Goal: Transaction & Acquisition: Purchase product/service

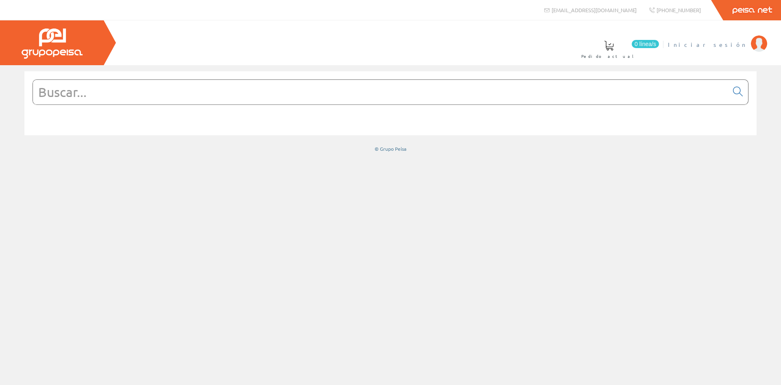
click at [731, 46] on span "Iniciar sesión" at bounding box center [707, 44] width 79 height 8
click at [735, 44] on span "INSBE S.L." at bounding box center [717, 44] width 61 height 8
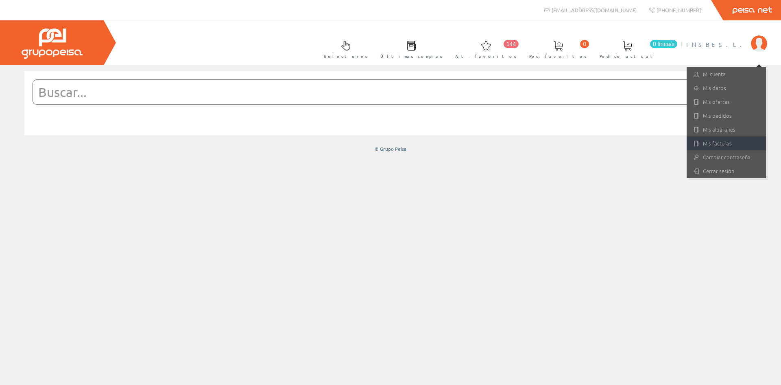
click at [714, 142] on link "Mis facturas" at bounding box center [726, 143] width 79 height 14
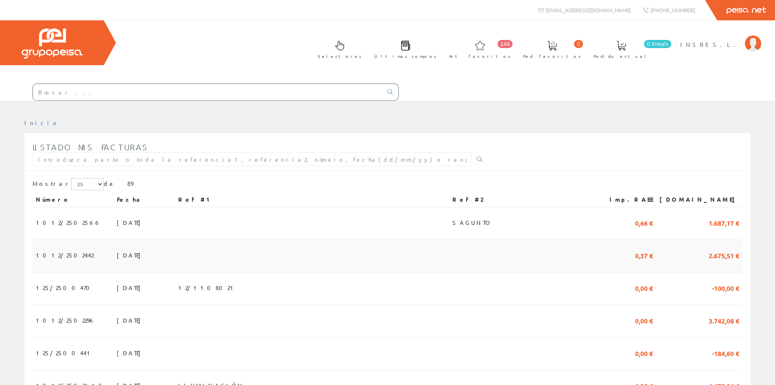
click at [55, 254] on span "1012/2502442" at bounding box center [65, 255] width 58 height 14
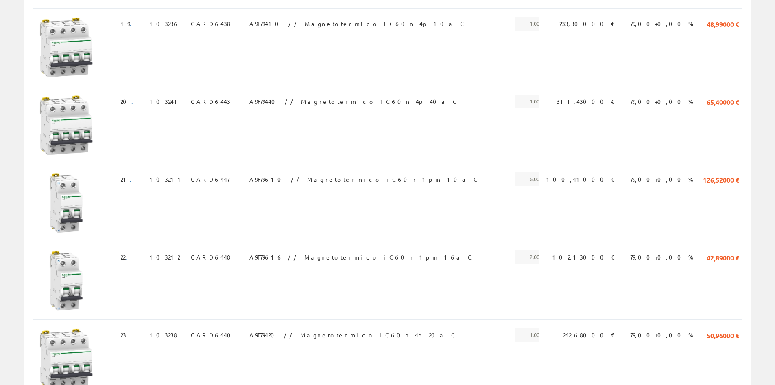
scroll to position [987, 0]
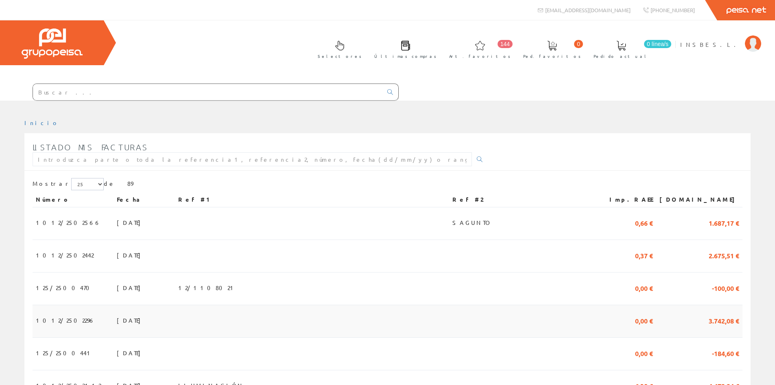
click at [117, 322] on span "[DATE]" at bounding box center [131, 320] width 28 height 14
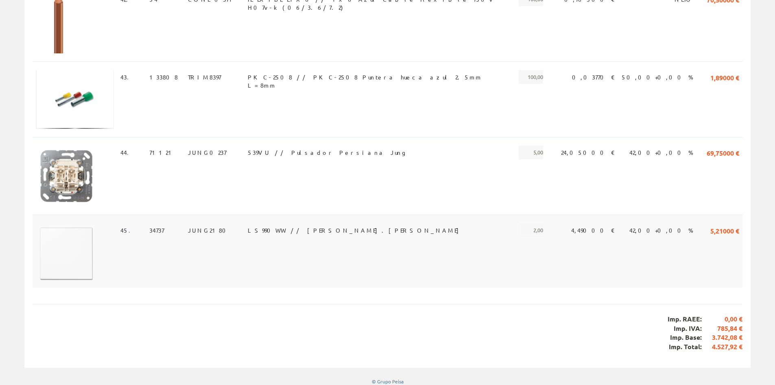
scroll to position [3099, 0]
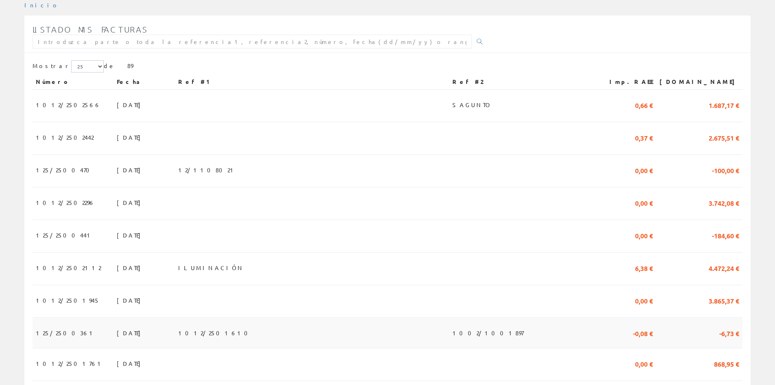
scroll to position [122, 0]
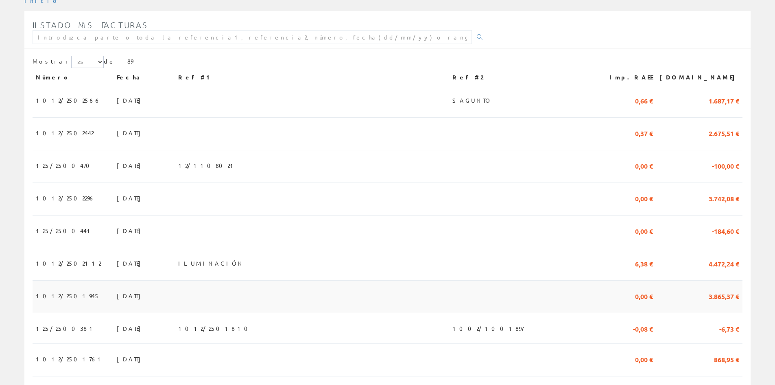
click at [114, 297] on td "[DATE]" at bounding box center [144, 296] width 61 height 33
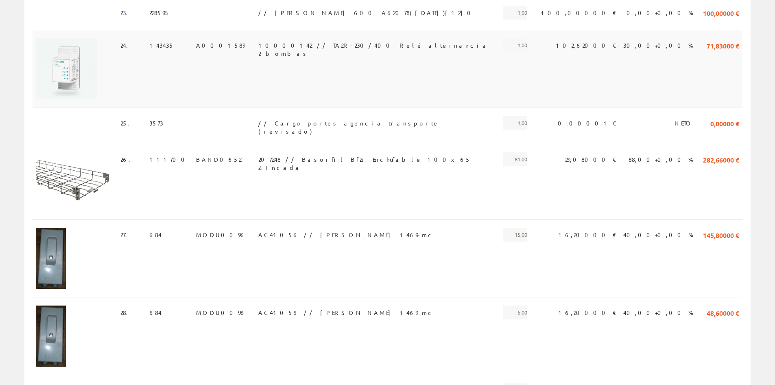
scroll to position [1709, 0]
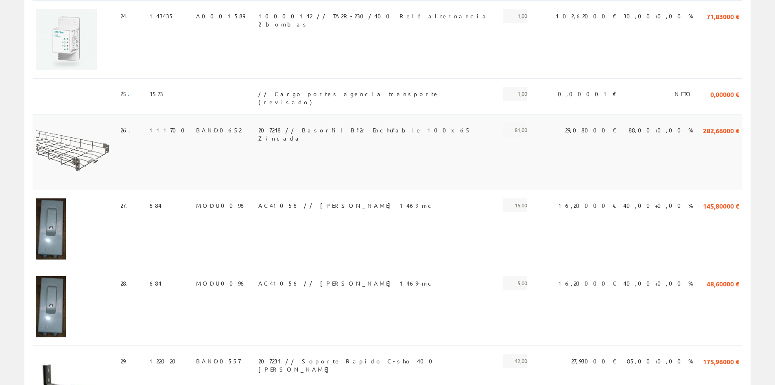
click at [198, 123] on span "BAND0652" at bounding box center [218, 130] width 45 height 14
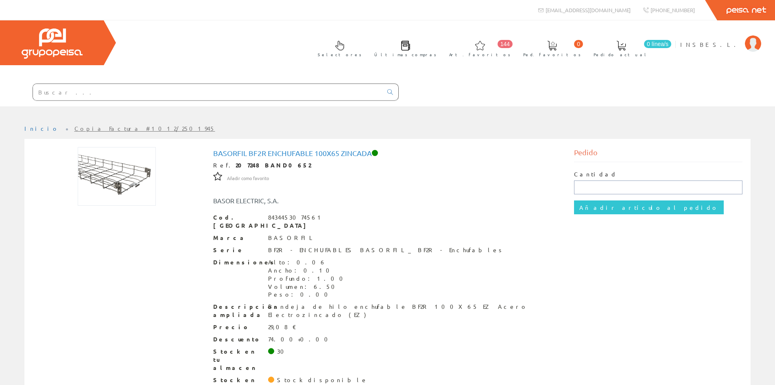
click at [584, 186] on input "text" at bounding box center [658, 187] width 168 height 14
type input "6"
click at [596, 210] on input "Añadir artículo al pedido" at bounding box center [649, 207] width 150 height 14
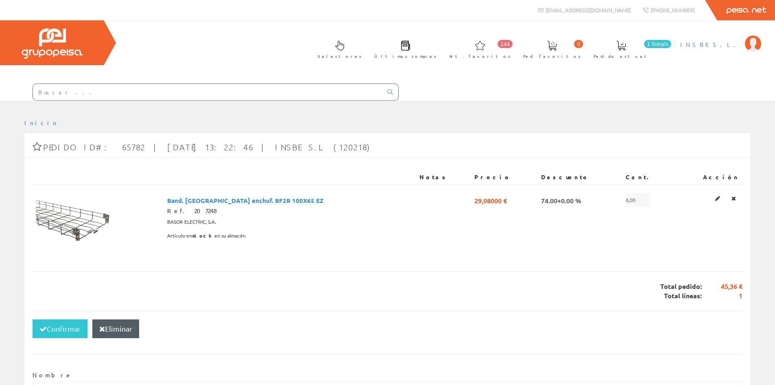
click at [726, 45] on span "INSBE S.L." at bounding box center [710, 44] width 61 height 8
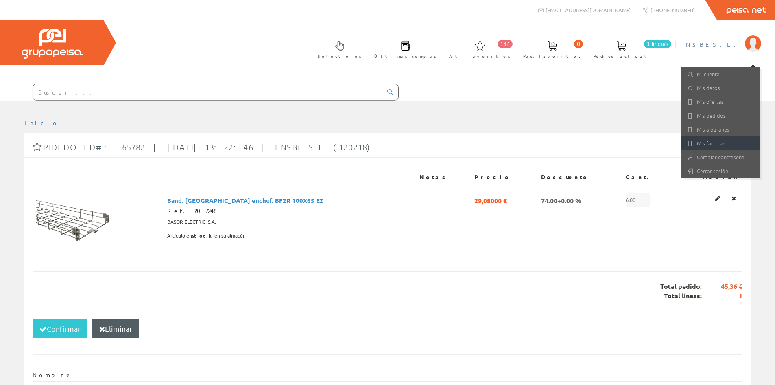
click at [708, 143] on link "Mis facturas" at bounding box center [720, 143] width 79 height 14
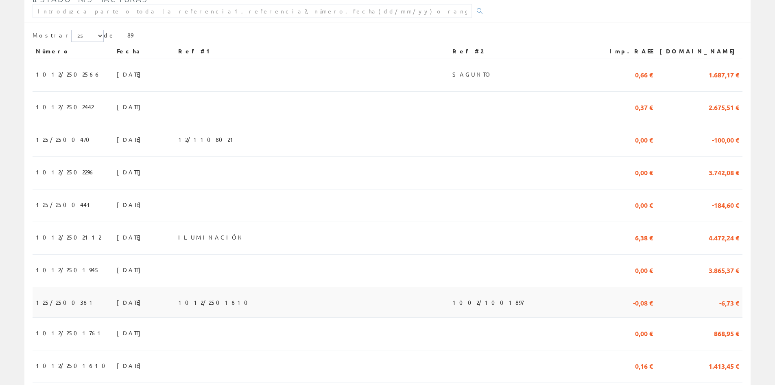
scroll to position [163, 0]
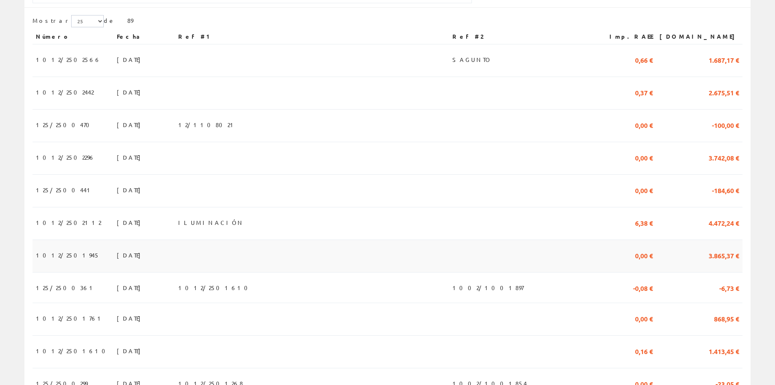
click at [117, 257] on span "[DATE]" at bounding box center [131, 255] width 28 height 14
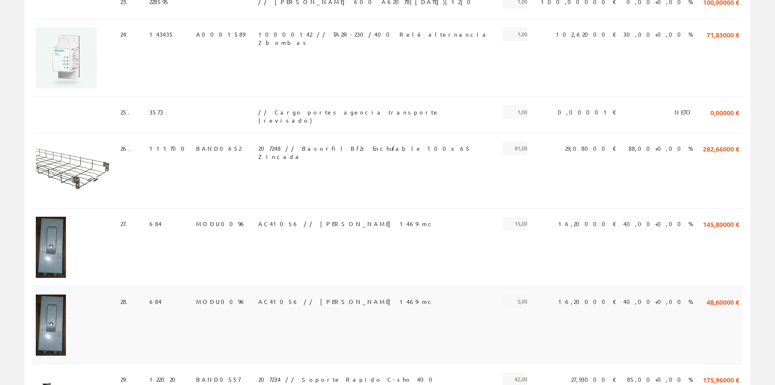
scroll to position [1750, 0]
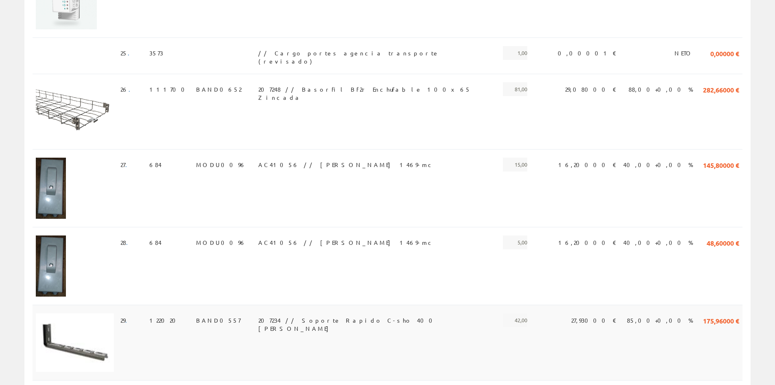
click at [197, 313] on span "BAND0557" at bounding box center [218, 320] width 44 height 14
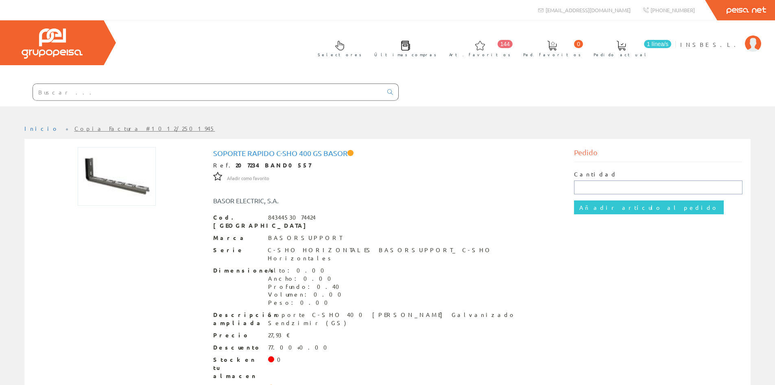
click at [586, 188] on input "text" at bounding box center [658, 187] width 168 height 14
type input "7"
click at [603, 207] on input "Añadir artículo al pedido" at bounding box center [649, 207] width 150 height 14
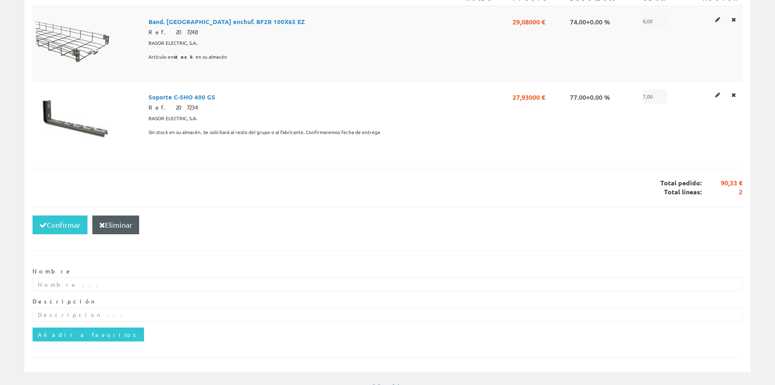
scroll to position [190, 0]
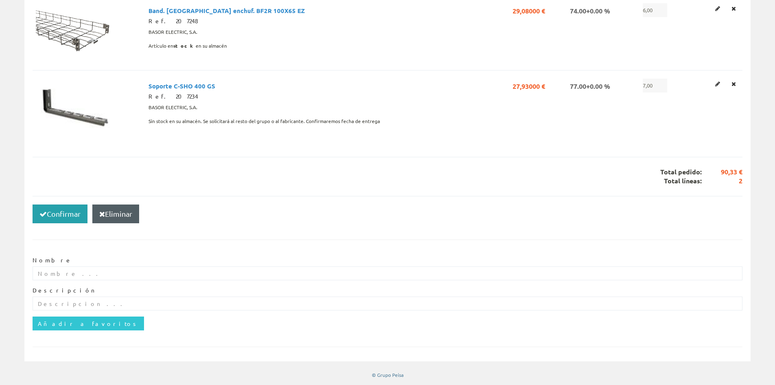
click at [50, 216] on button "Confirmar" at bounding box center [60, 213] width 55 height 19
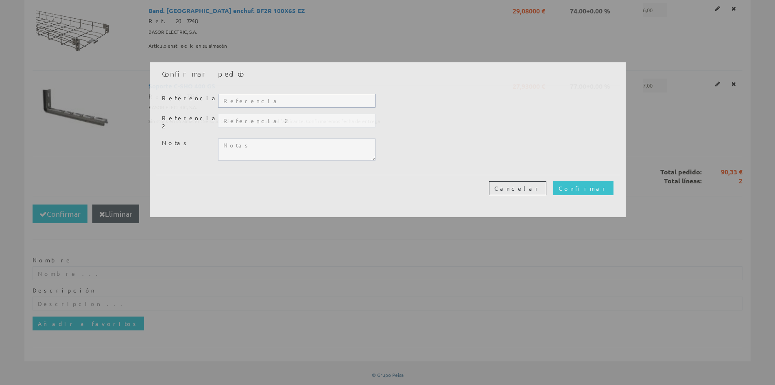
click at [232, 102] on input "text" at bounding box center [296, 101] width 157 height 14
type input "TALLER"
click at [595, 181] on input "Confirmar" at bounding box center [584, 188] width 60 height 14
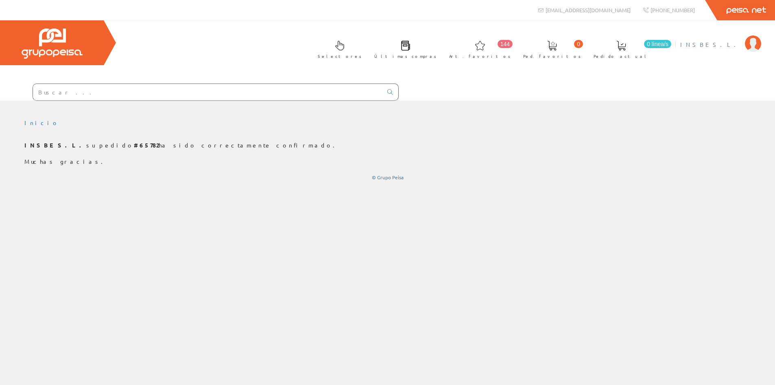
click at [729, 46] on span "INSBE S.L." at bounding box center [710, 44] width 61 height 8
